Goal: Find contact information: Find contact information

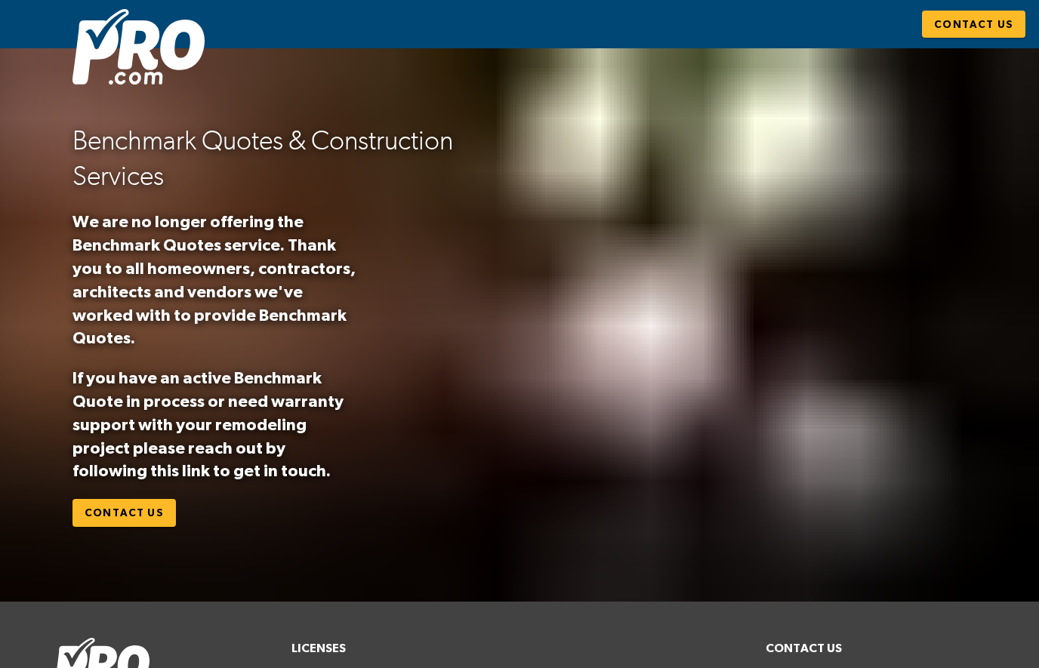
click at [110, 527] on link "Contact Us" at bounding box center [123, 513] width 103 height 28
